Goal: Transaction & Acquisition: Purchase product/service

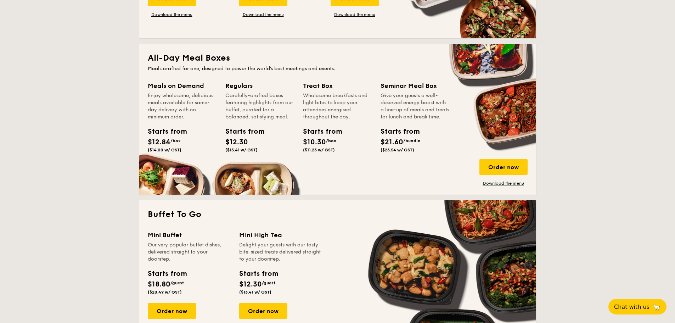
scroll to position [602, 0]
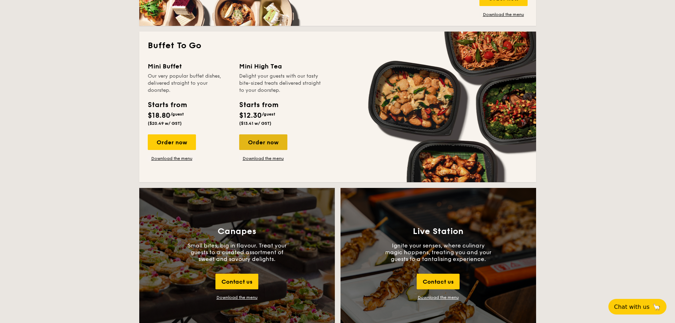
click at [270, 144] on div "Order now" at bounding box center [263, 142] width 48 height 16
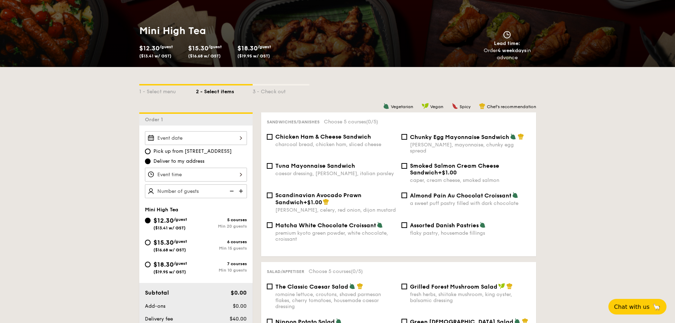
scroll to position [106, 0]
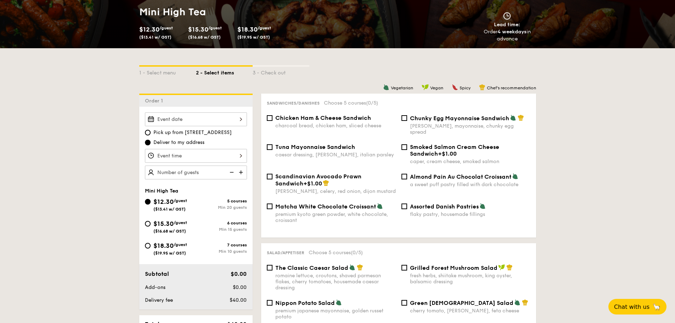
click at [239, 172] on img at bounding box center [241, 171] width 11 height 13
click at [231, 172] on img at bounding box center [231, 171] width 11 height 13
type input "20"
click at [170, 172] on input "20" at bounding box center [196, 172] width 102 height 14
drag, startPoint x: 185, startPoint y: 172, endPoint x: 117, endPoint y: 172, distance: 68.4
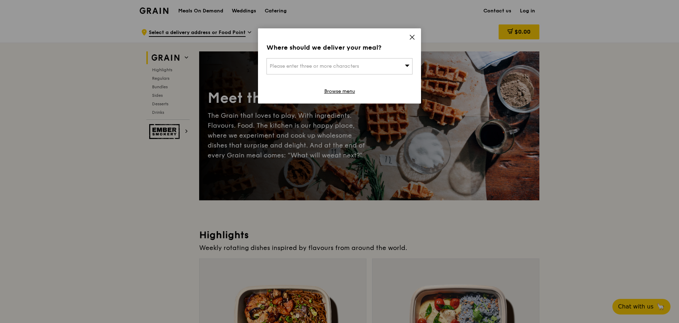
click at [358, 64] on span "Please enter three or more characters" at bounding box center [314, 66] width 89 height 6
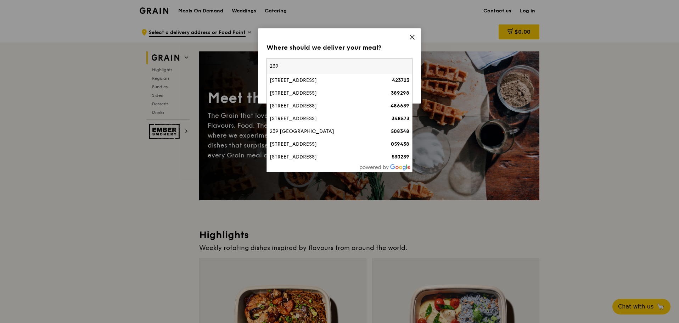
type input "239693"
type input "[EMAIL_ADDRESS][DOMAIN_NAME]"
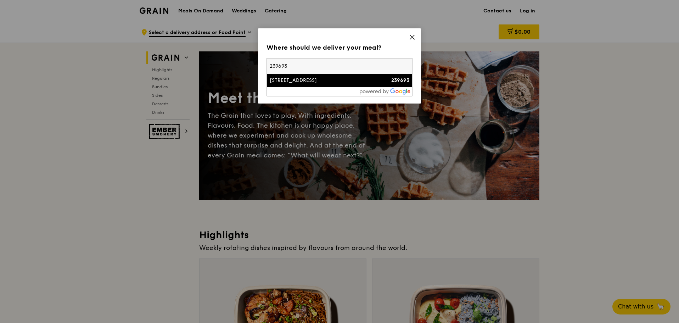
click at [331, 83] on div "[STREET_ADDRESS]" at bounding box center [322, 80] width 105 height 7
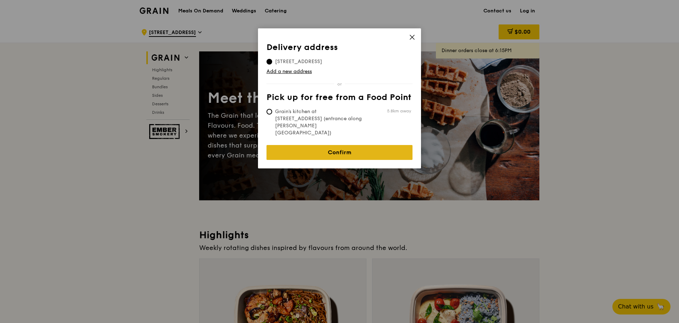
click at [350, 145] on link "Confirm" at bounding box center [339, 152] width 146 height 15
